Goal: Navigation & Orientation: Find specific page/section

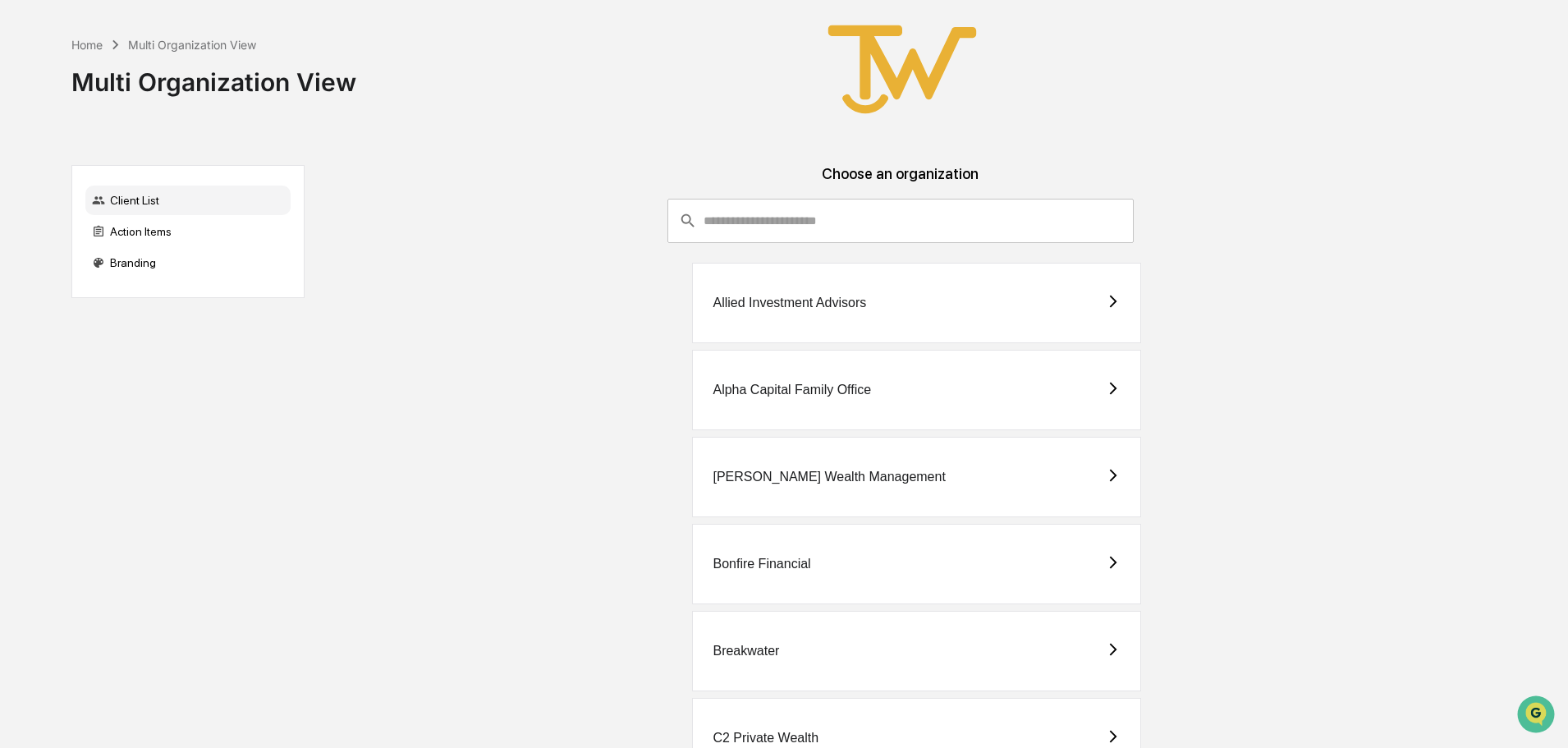
click at [773, 473] on div "[PERSON_NAME] Wealth Management" at bounding box center [829, 477] width 232 height 15
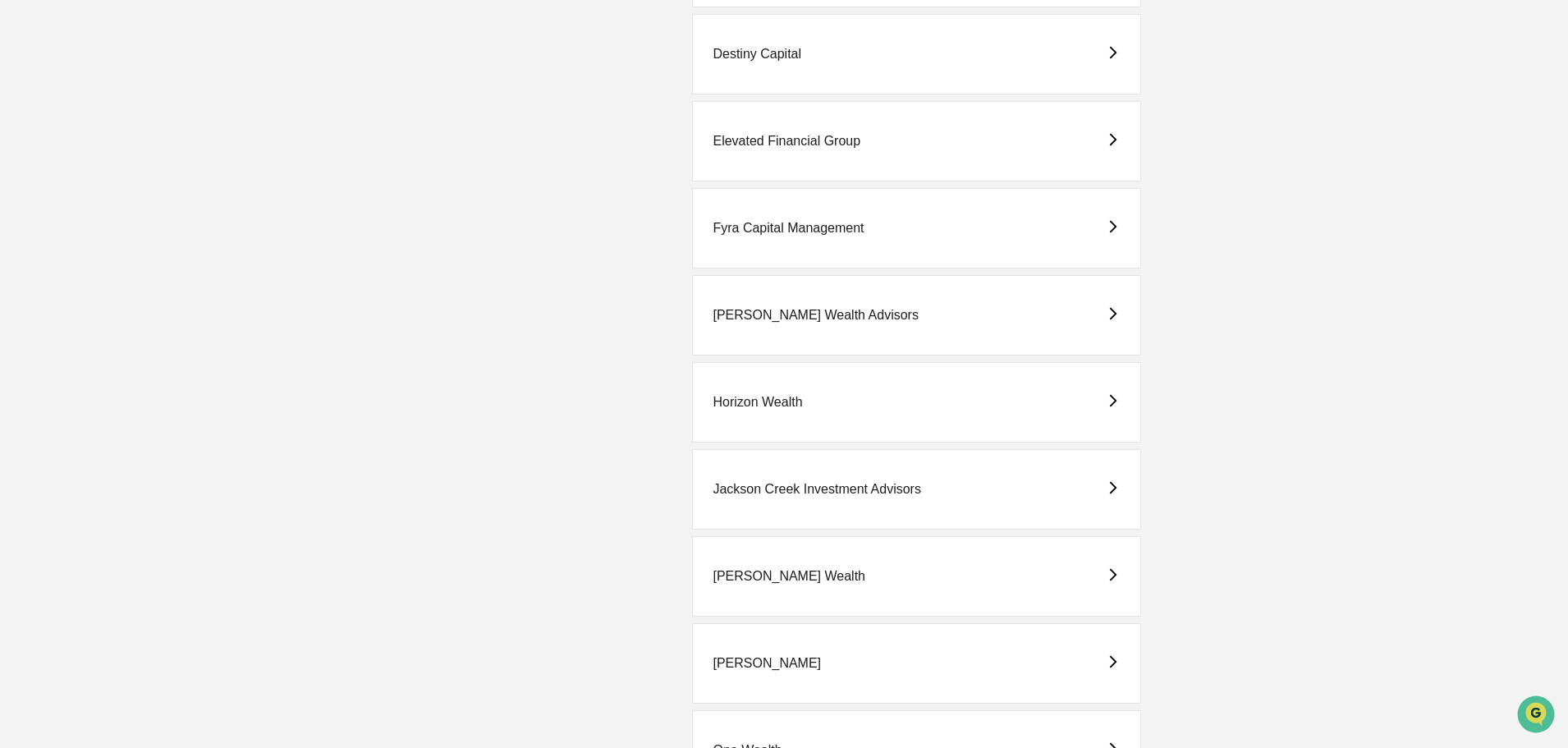
scroll to position [1314, 0]
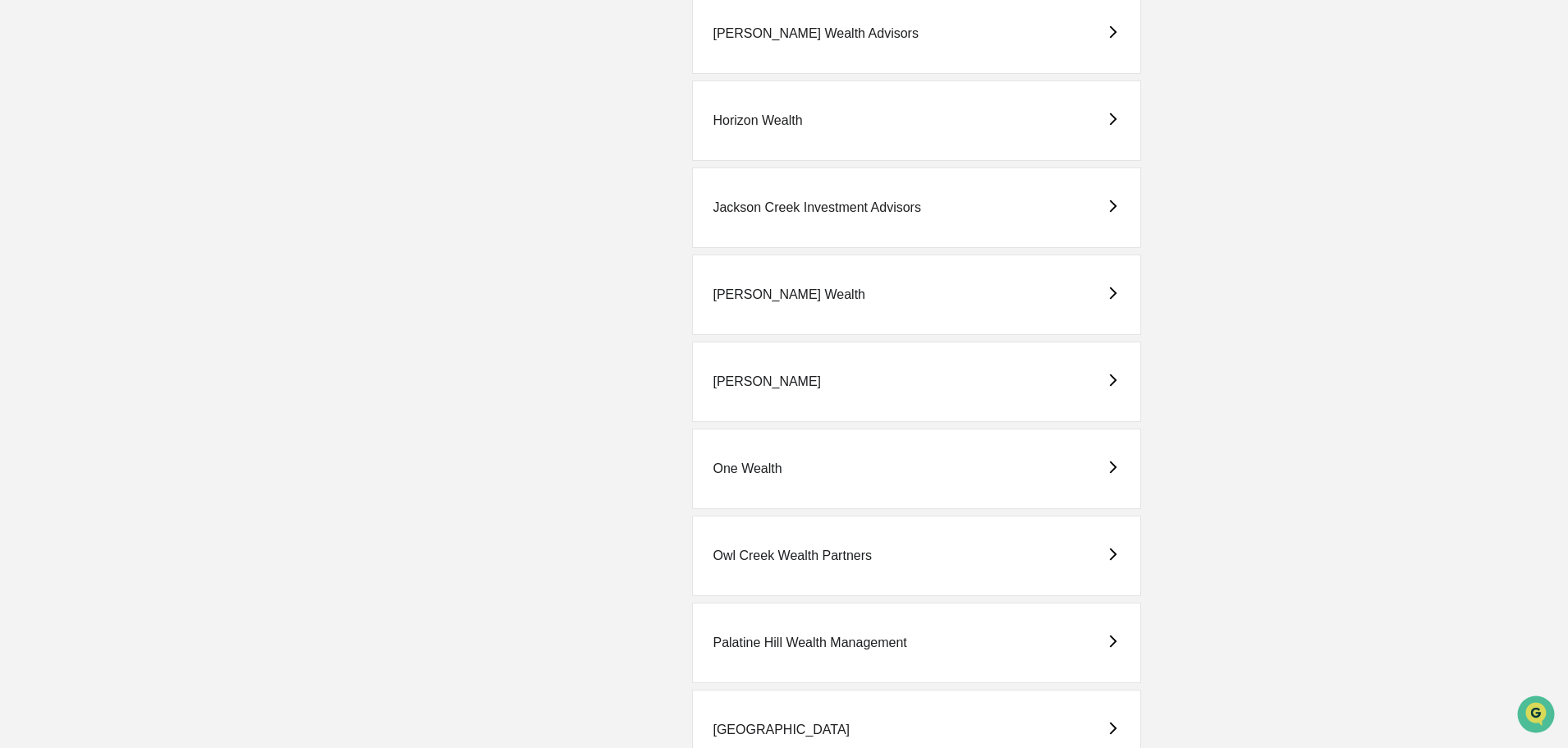
click at [736, 382] on div "[PERSON_NAME]" at bounding box center [766, 381] width 108 height 15
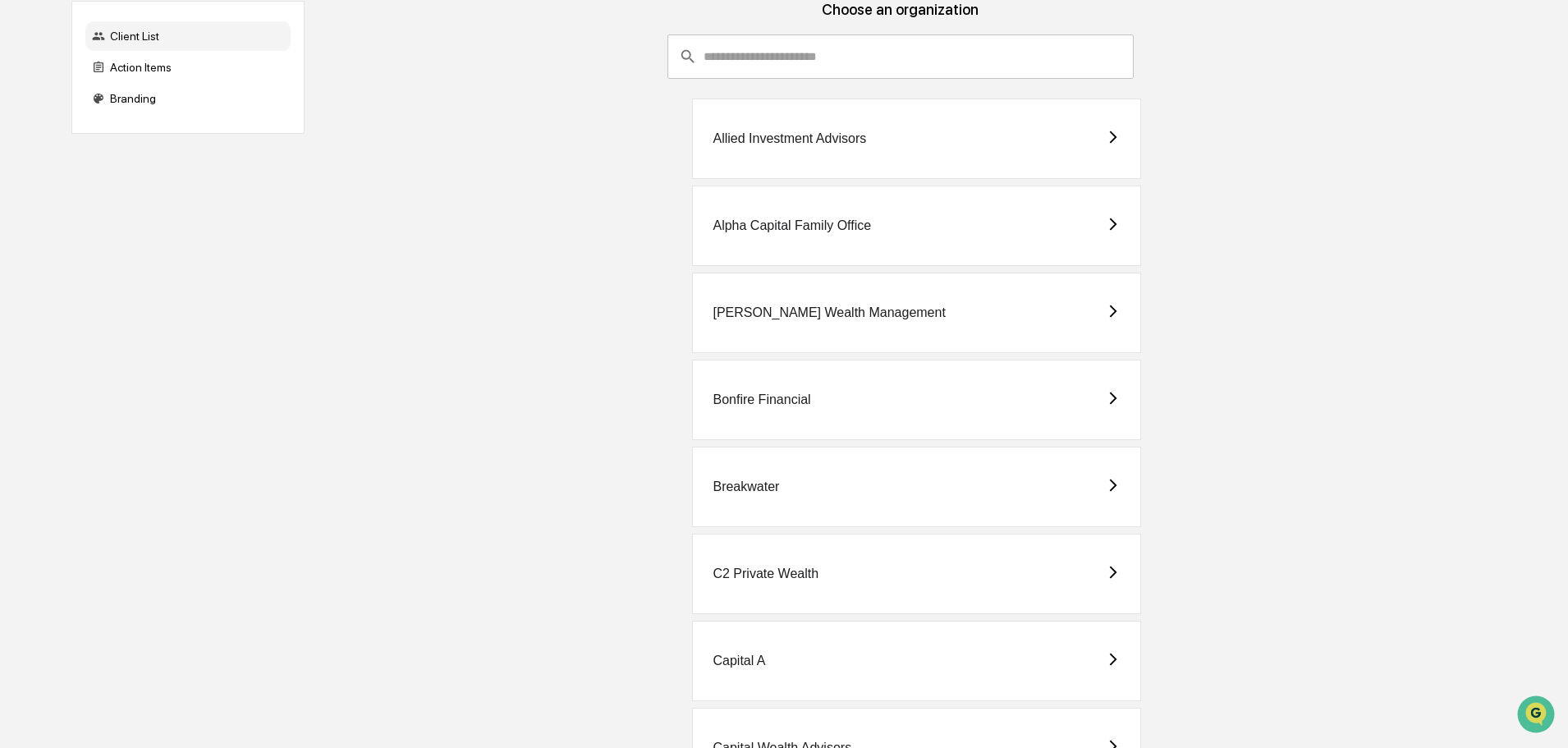
click at [769, 396] on div "Bonfire Financial" at bounding box center [761, 400] width 98 height 15
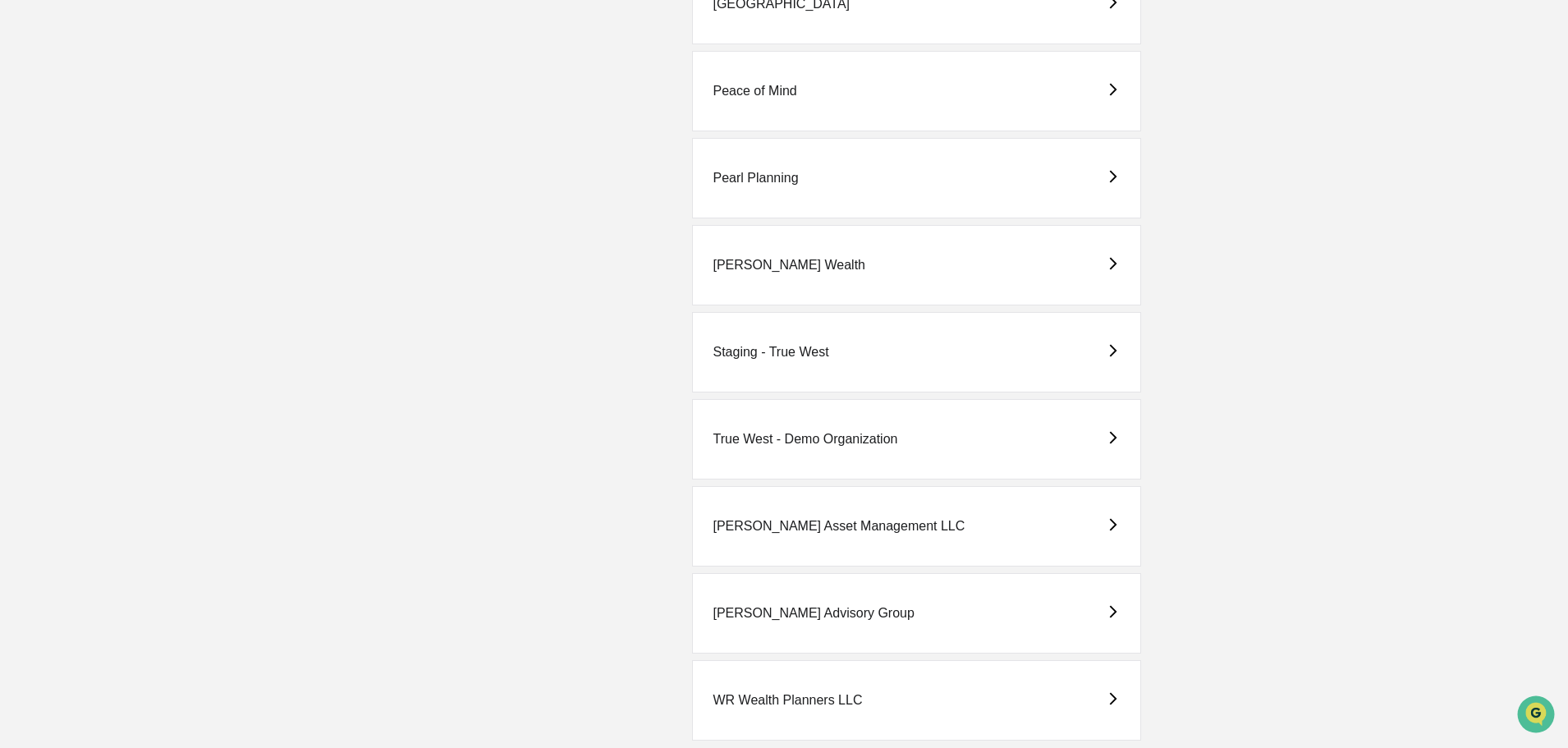
scroll to position [2068, 0]
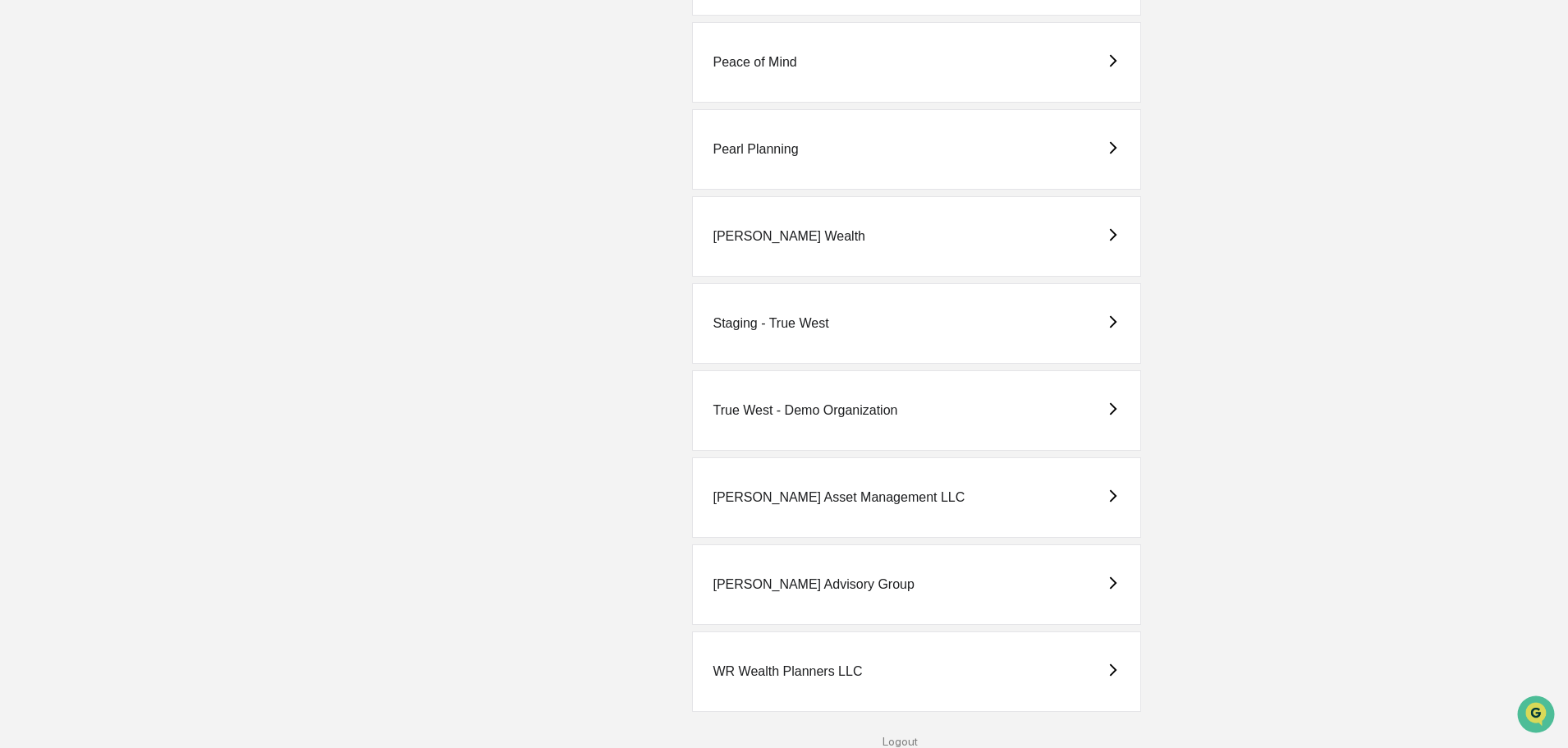
click at [790, 325] on div "Staging - True West" at bounding box center [771, 323] width 116 height 15
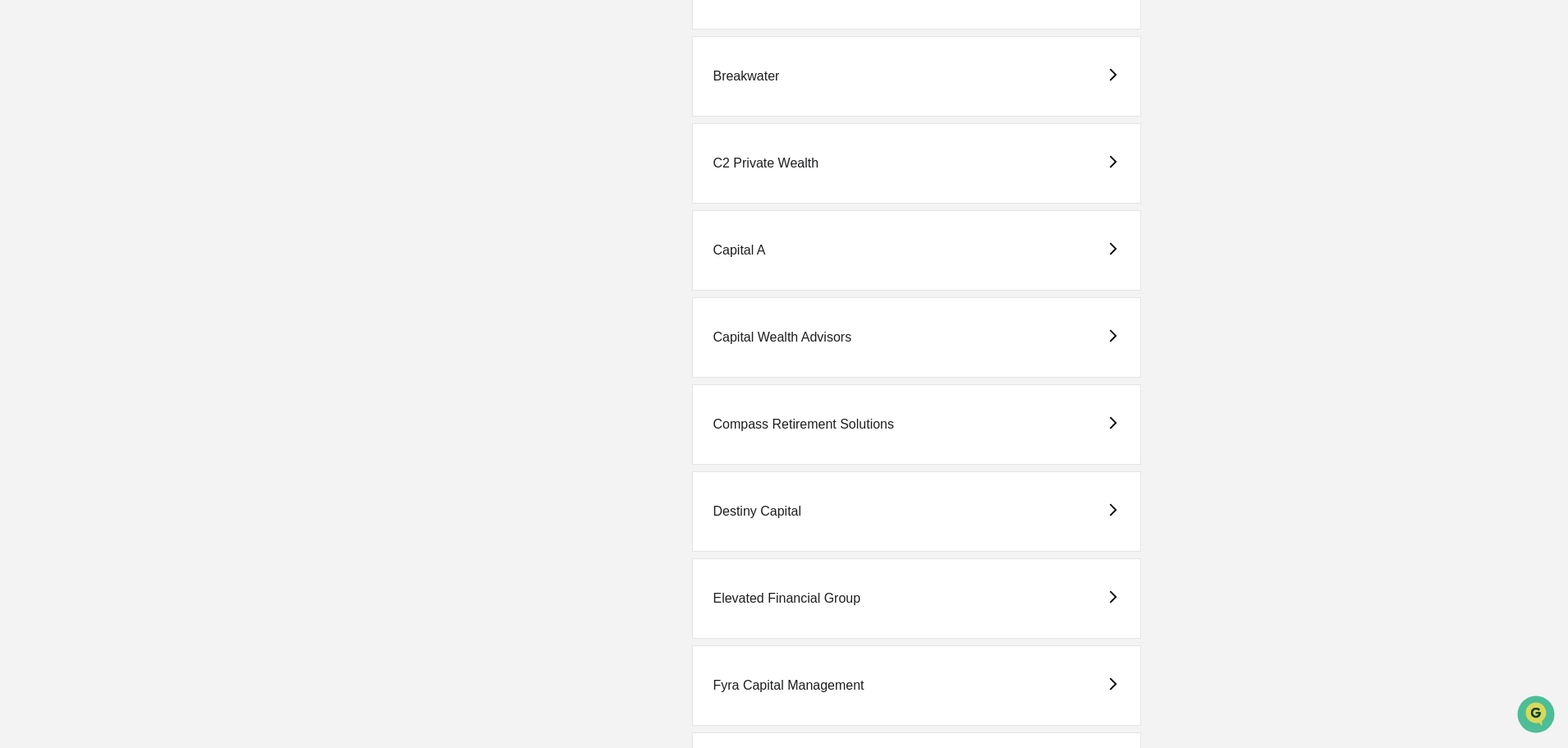
click at [801, 422] on div "Compass Retirement Solutions" at bounding box center [803, 424] width 181 height 15
